Goal: Communication & Community: Answer question/provide support

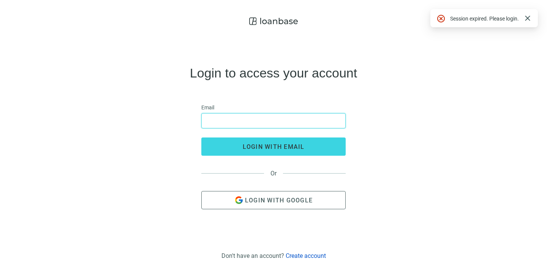
click at [247, 120] on input "email" at bounding box center [273, 121] width 135 height 14
type input "**********"
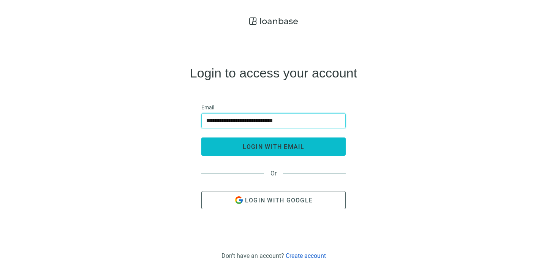
click at [266, 144] on span "login with email" at bounding box center [274, 146] width 62 height 7
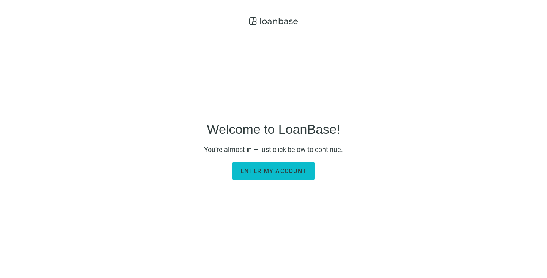
click at [277, 166] on button "Enter my account" at bounding box center [274, 171] width 82 height 18
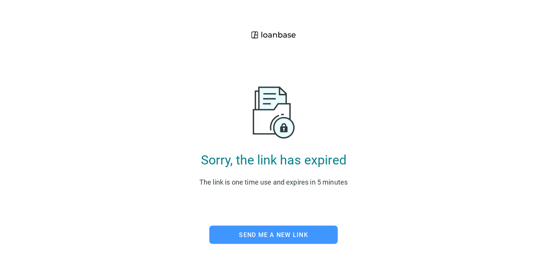
click at [269, 231] on button "Send me a new link" at bounding box center [273, 235] width 128 height 18
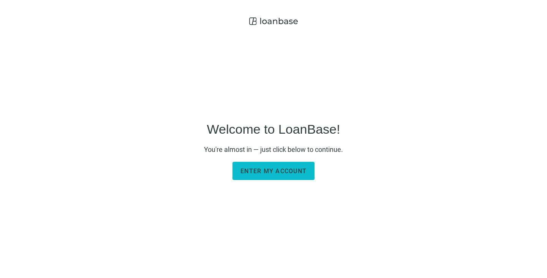
click at [276, 167] on button "Enter my account" at bounding box center [274, 171] width 82 height 18
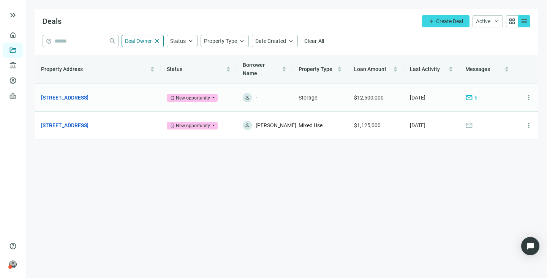
click at [470, 94] on span "mail" at bounding box center [470, 98] width 8 height 8
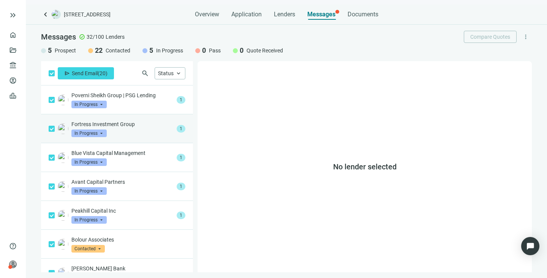
click at [105, 123] on p "Fortress Investment Group" at bounding box center [122, 124] width 102 height 8
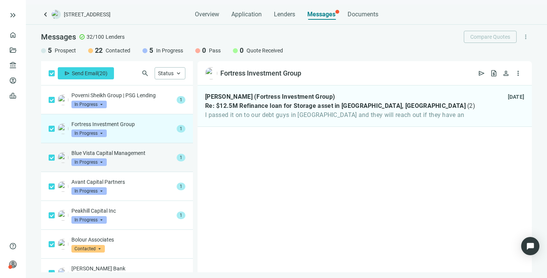
click at [97, 150] on p "Blue Vista Capital Management" at bounding box center [122, 153] width 102 height 8
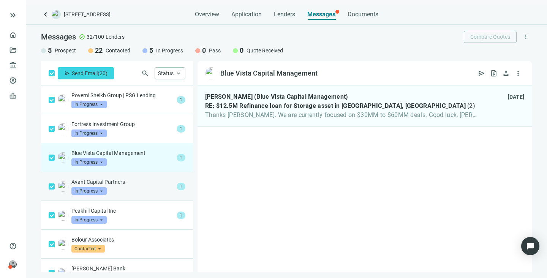
click at [97, 181] on p "Avant Capital Partners" at bounding box center [122, 182] width 102 height 8
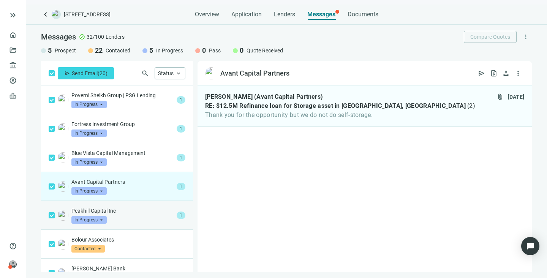
click at [95, 207] on p "Peakhill Capital Inc" at bounding box center [122, 211] width 102 height 8
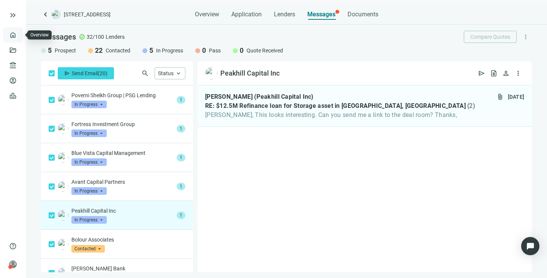
click at [19, 33] on link "Overview" at bounding box center [30, 35] width 22 height 6
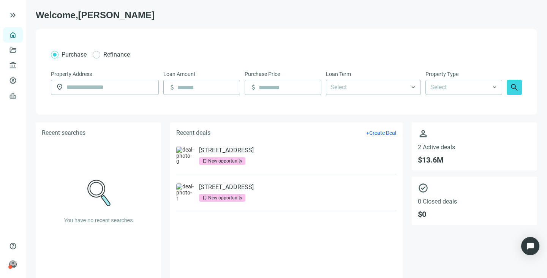
click at [232, 151] on link "[STREET_ADDRESS]" at bounding box center [226, 151] width 55 height 8
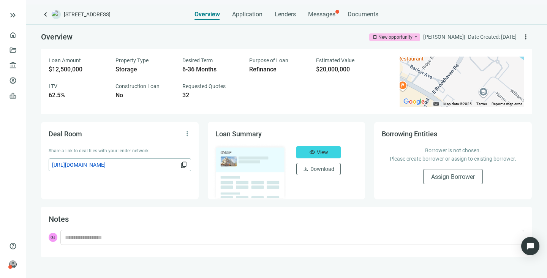
click at [185, 164] on span "content_copy" at bounding box center [184, 165] width 8 height 8
click at [315, 15] on span "Messages" at bounding box center [321, 14] width 27 height 7
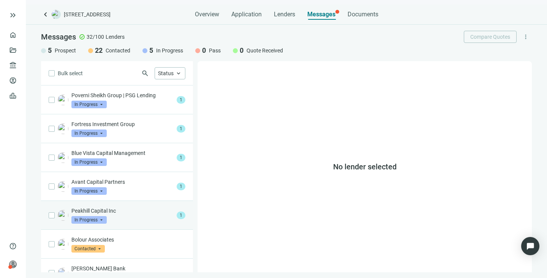
click at [86, 211] on p "Peakhill Capital Inc" at bounding box center [122, 211] width 102 height 8
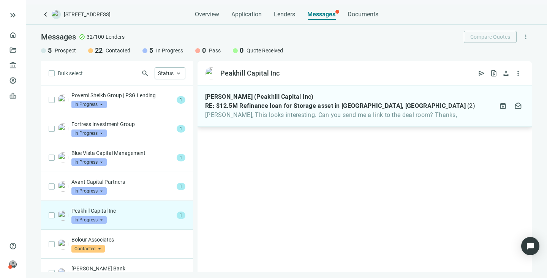
click at [282, 98] on span "Eric Jordan (Peakhill Capital Inc)" at bounding box center [259, 97] width 109 height 8
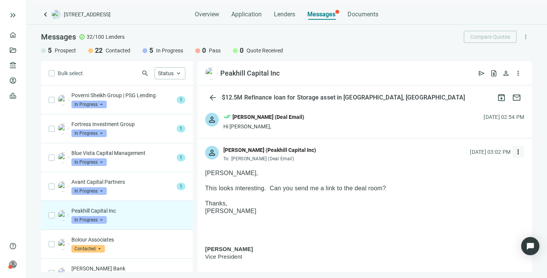
click at [515, 150] on span "more_vert" at bounding box center [519, 152] width 8 height 8
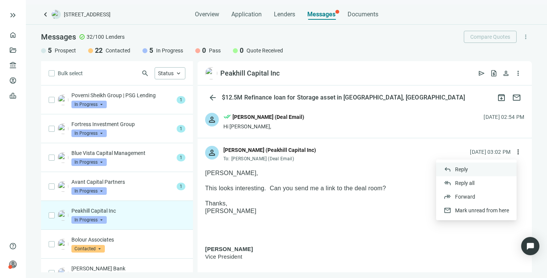
click at [462, 168] on span "Reply" at bounding box center [461, 169] width 13 height 6
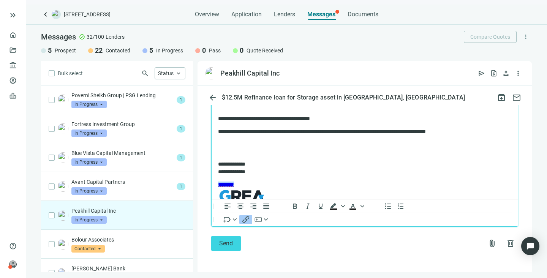
scroll to position [10, 0]
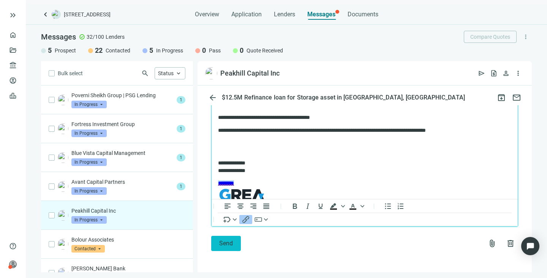
click at [220, 240] on span "Send" at bounding box center [226, 243] width 14 height 7
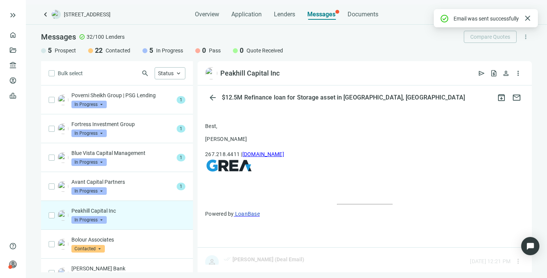
scroll to position [658, 0]
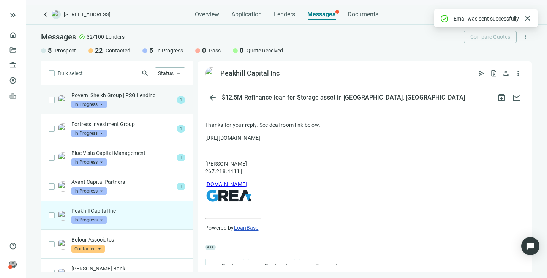
click at [105, 93] on p "Poverni Sheikh Group | PSG Lending" at bounding box center [122, 96] width 102 height 8
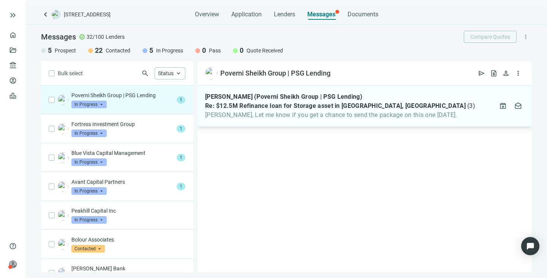
click at [344, 108] on span "Re: $12.5M Refinance loan for Storage asset in Brookhaven, PA" at bounding box center [335, 106] width 261 height 8
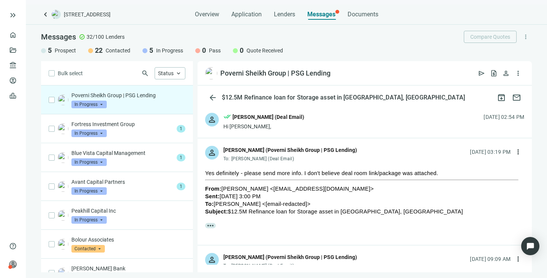
click at [279, 237] on div "more_horiz" at bounding box center [365, 204] width 334 height 82
click at [291, 116] on div "George Johnson (Deal Email)" at bounding box center [269, 117] width 72 height 8
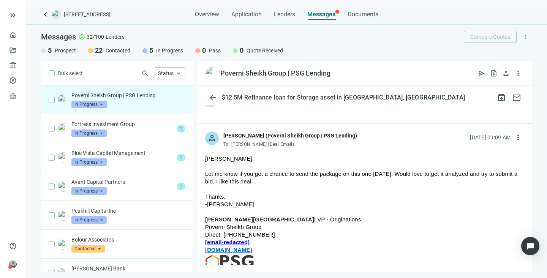
scroll to position [467, 0]
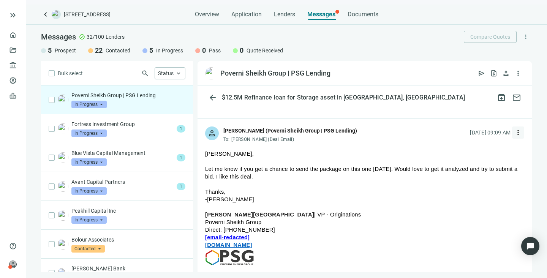
click at [515, 135] on span "more_vert" at bounding box center [519, 133] width 8 height 8
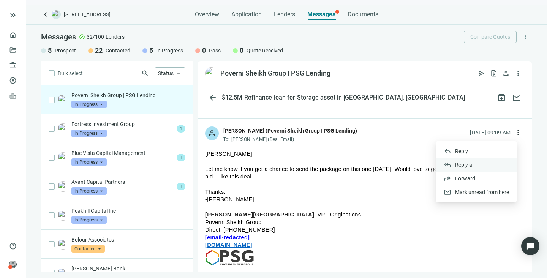
click at [463, 164] on span "Reply all" at bounding box center [464, 165] width 19 height 6
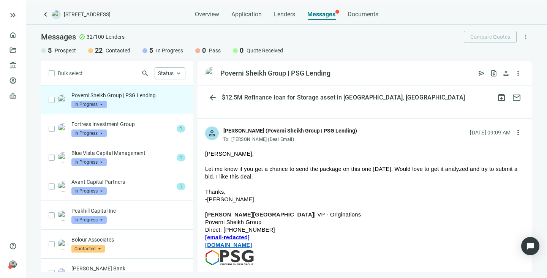
scroll to position [0, 0]
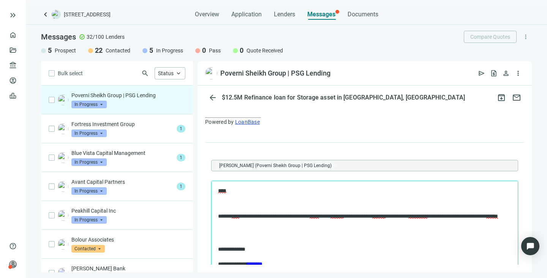
click at [238, 217] on span "****" at bounding box center [236, 216] width 8 height 5
click at [319, 216] on span "*****" at bounding box center [315, 216] width 10 height 5
click at [431, 217] on span "**********" at bounding box center [420, 216] width 21 height 5
click at [431, 216] on span "**********" at bounding box center [420, 216] width 21 height 5
click at [220, 223] on p "**********" at bounding box center [361, 220] width 286 height 15
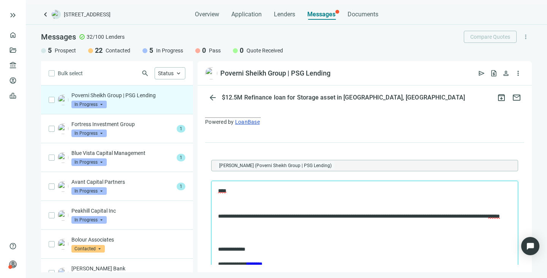
click at [311, 217] on p "**********" at bounding box center [361, 220] width 286 height 15
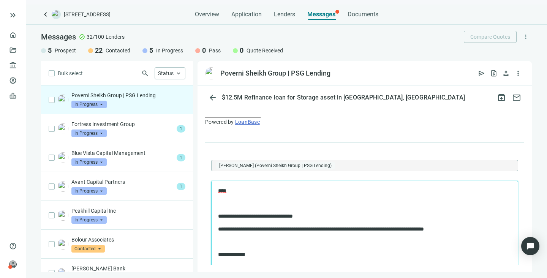
click at [428, 257] on p "**********" at bounding box center [361, 271] width 286 height 40
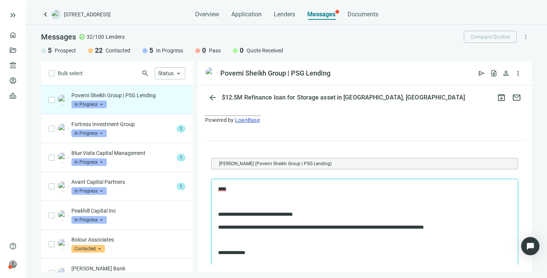
scroll to position [1014, 0]
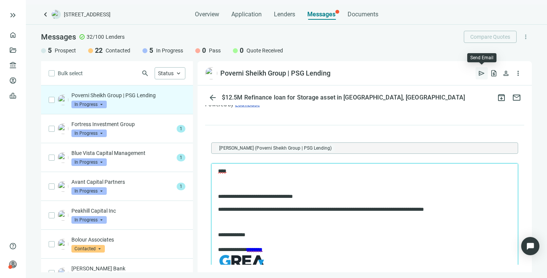
click at [482, 71] on span "send" at bounding box center [482, 74] width 8 height 8
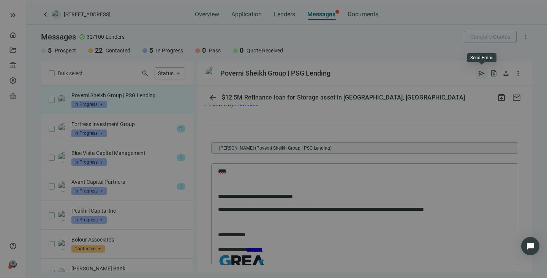
scroll to position [0, 0]
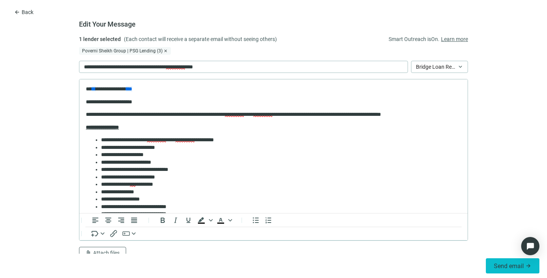
click at [505, 271] on button "Send email arrow_forward" at bounding box center [513, 265] width 54 height 15
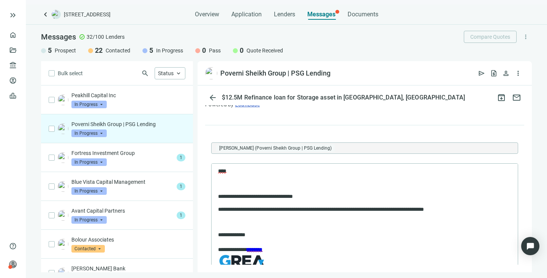
click at [364, 143] on div "Raj Randhawa (Poverni Sheikh Group | PSG Lending)" at bounding box center [354, 148] width 277 height 11
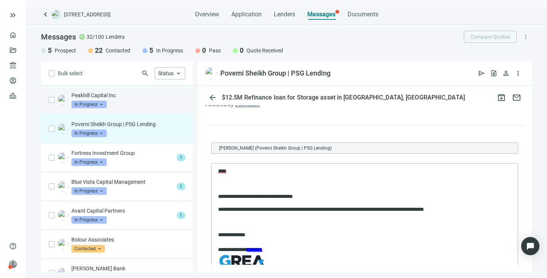
click at [89, 95] on p "Peakhill Capital Inc" at bounding box center [128, 96] width 114 height 8
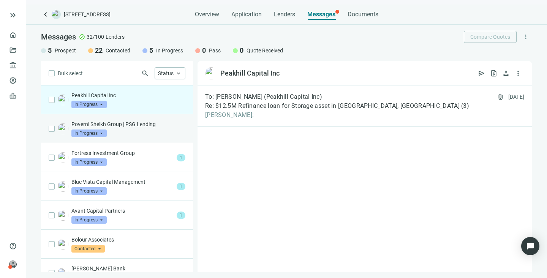
click at [92, 122] on p "Poverni Sheikh Group | PSG Lending" at bounding box center [128, 124] width 114 height 8
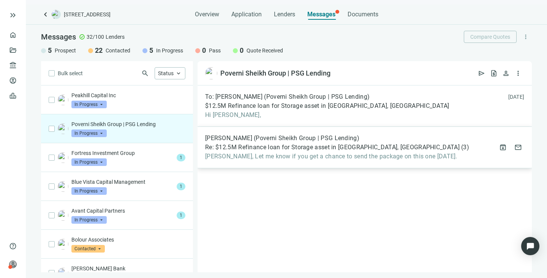
click at [291, 156] on span "George, Let me know if you get a chance to send the package on this one today." at bounding box center [337, 157] width 264 height 8
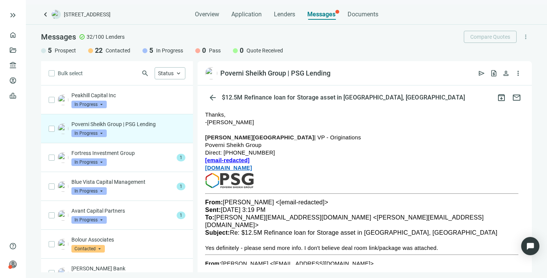
scroll to position [88, 0]
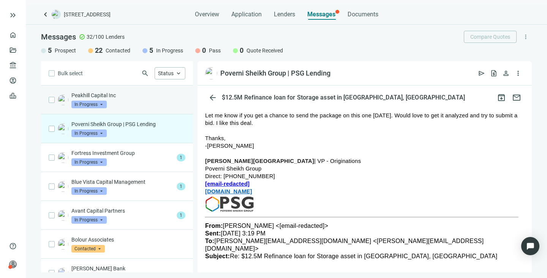
click at [102, 89] on div "Peakhill Capital Inc In Progress arrow_drop_down" at bounding box center [117, 100] width 152 height 29
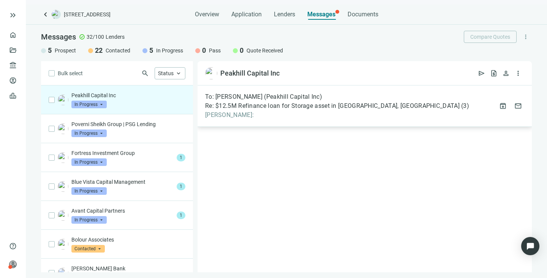
click at [246, 107] on span "Re: $12.5M Refinance loan for Storage asset in Brookhaven, PA" at bounding box center [332, 106] width 255 height 8
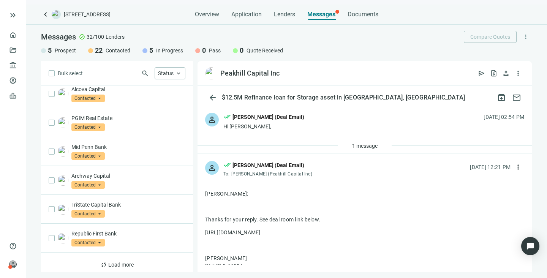
scroll to position [423, 0]
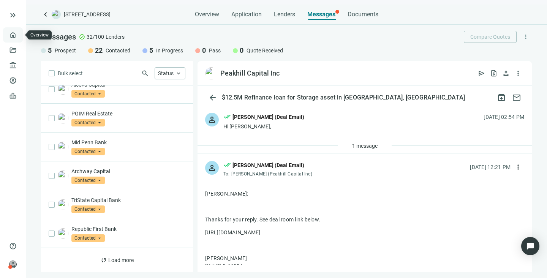
click at [19, 33] on link "Overview" at bounding box center [30, 35] width 22 height 6
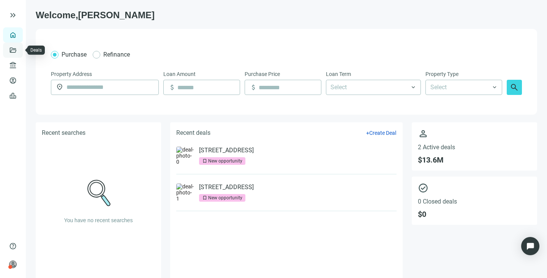
click at [19, 48] on link "Deals" at bounding box center [26, 50] width 14 height 6
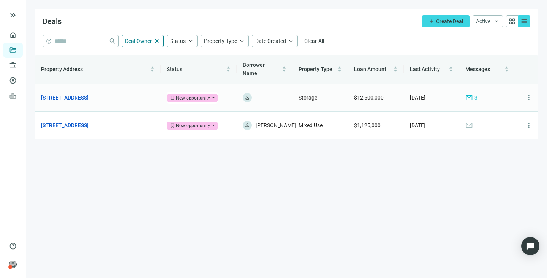
click at [472, 94] on span "mail" at bounding box center [470, 98] width 8 height 8
